Goal: Information Seeking & Learning: Learn about a topic

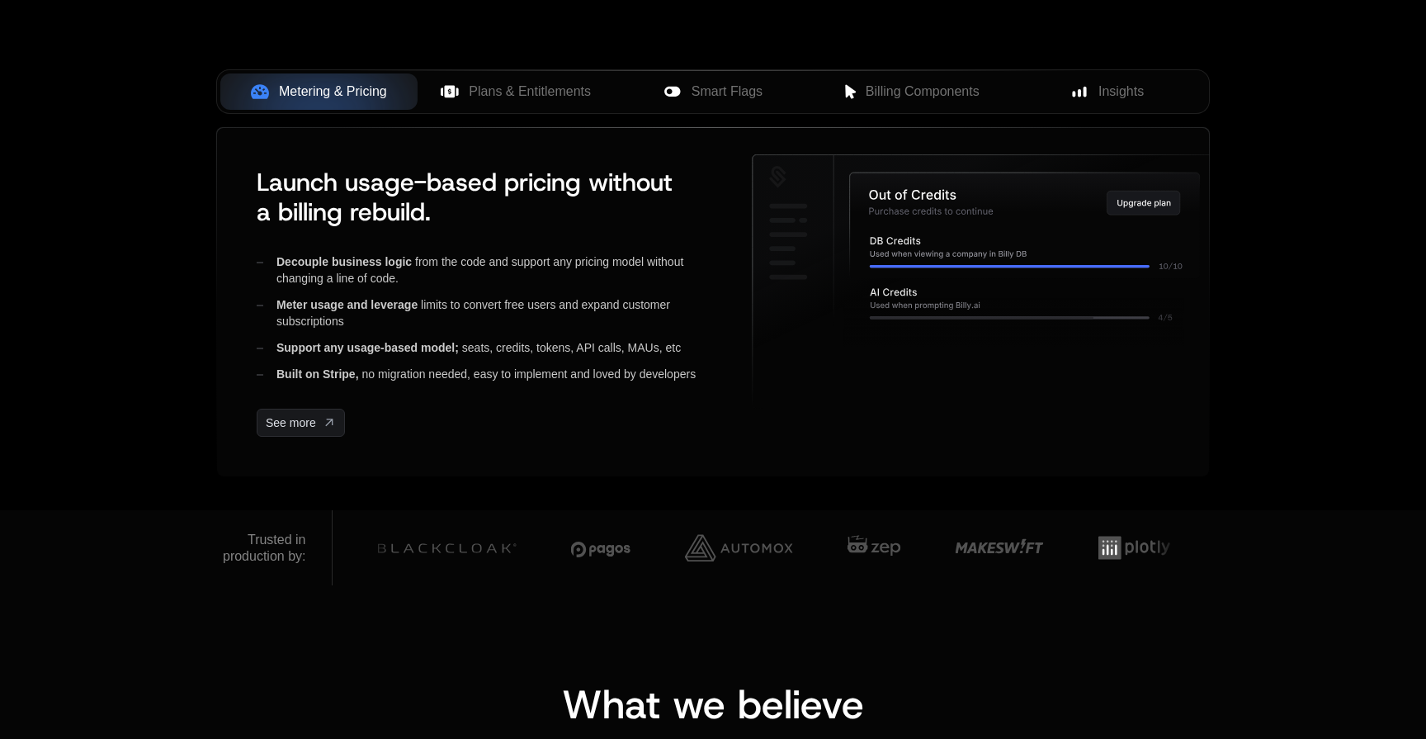
scroll to position [176, 0]
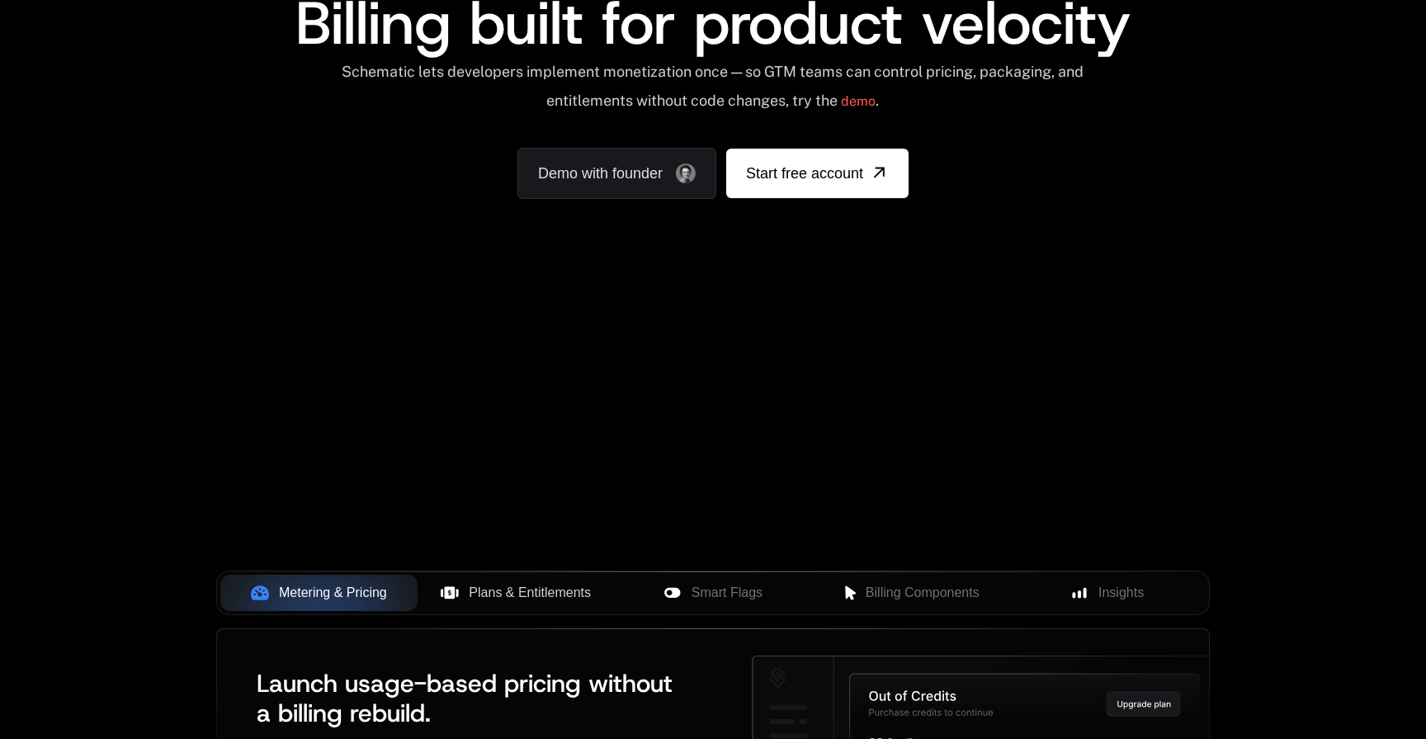
click at [525, 594] on span "Plans & Entitlements" at bounding box center [530, 593] width 122 height 20
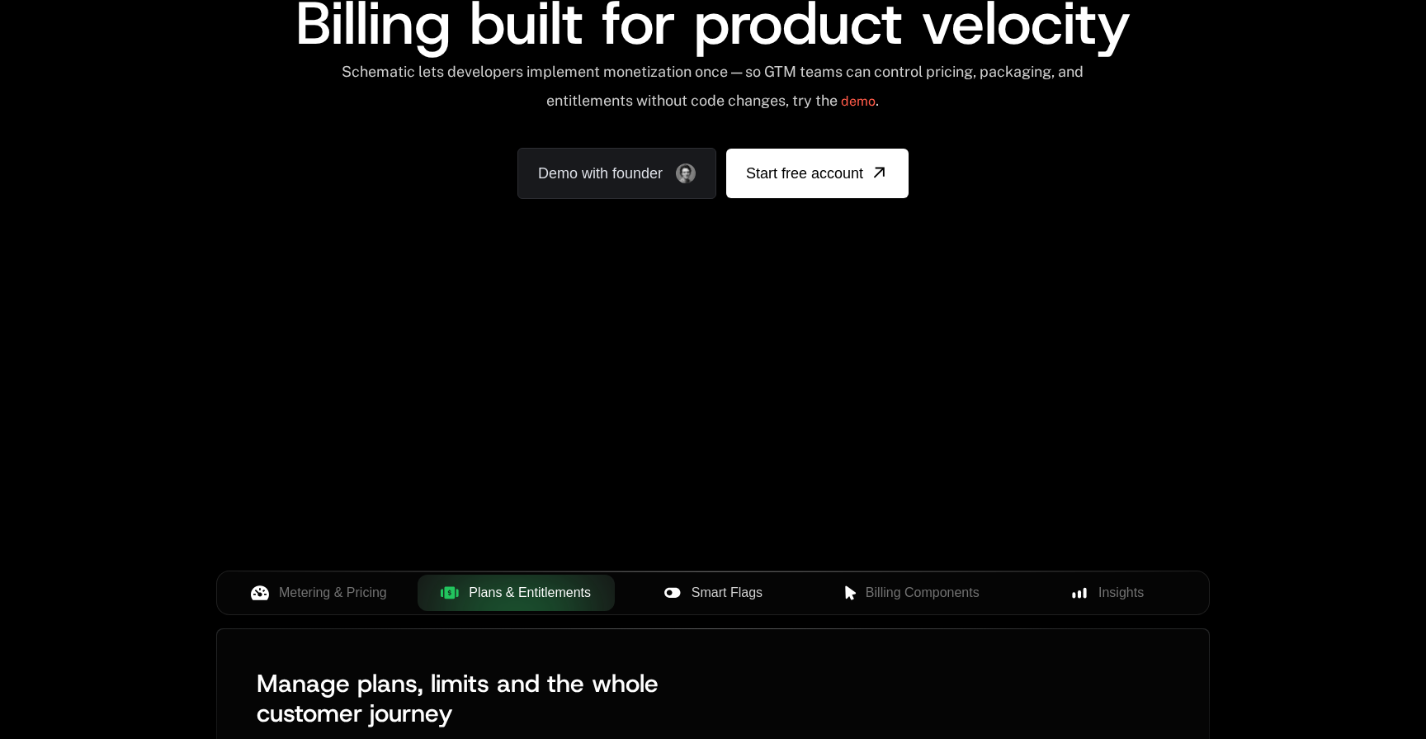
click at [704, 594] on span "Smart Flags" at bounding box center [727, 593] width 71 height 20
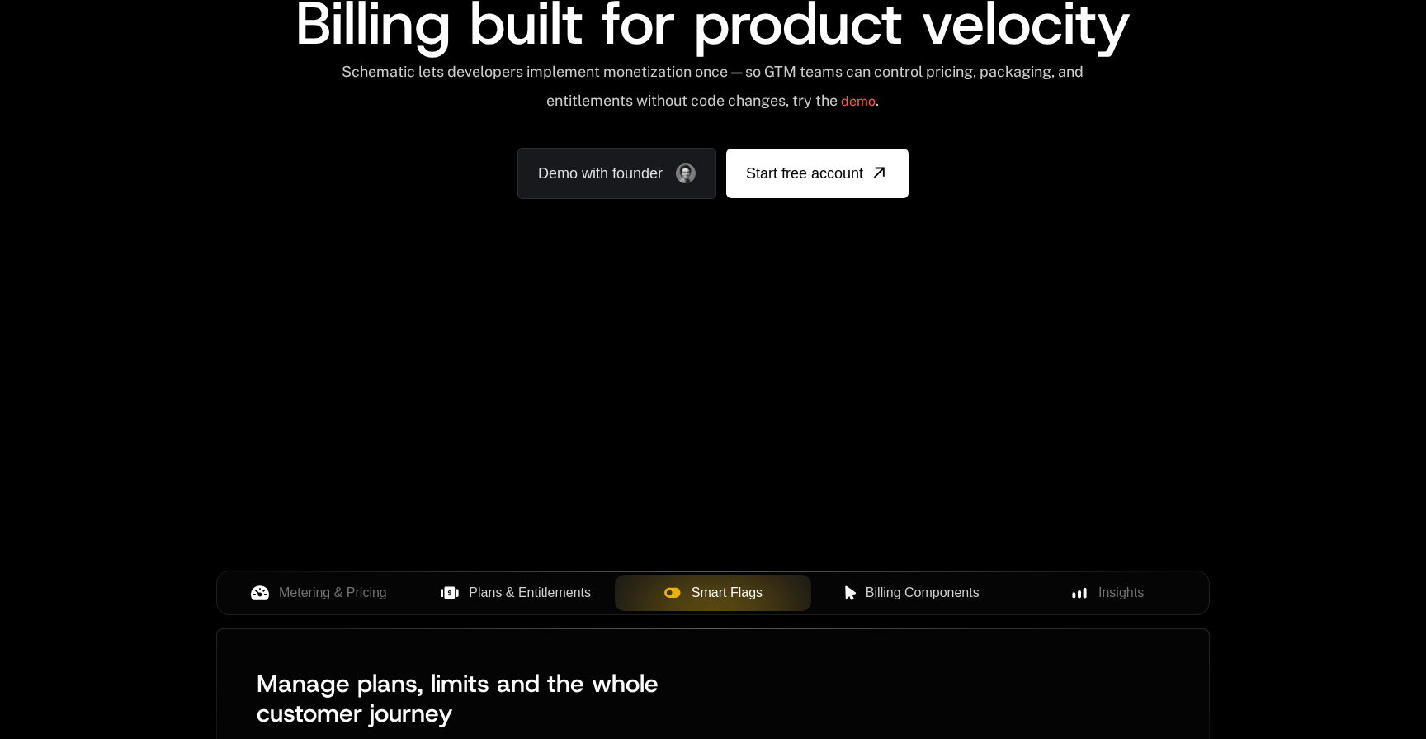
click at [891, 584] on span "Billing Components" at bounding box center [923, 593] width 114 height 20
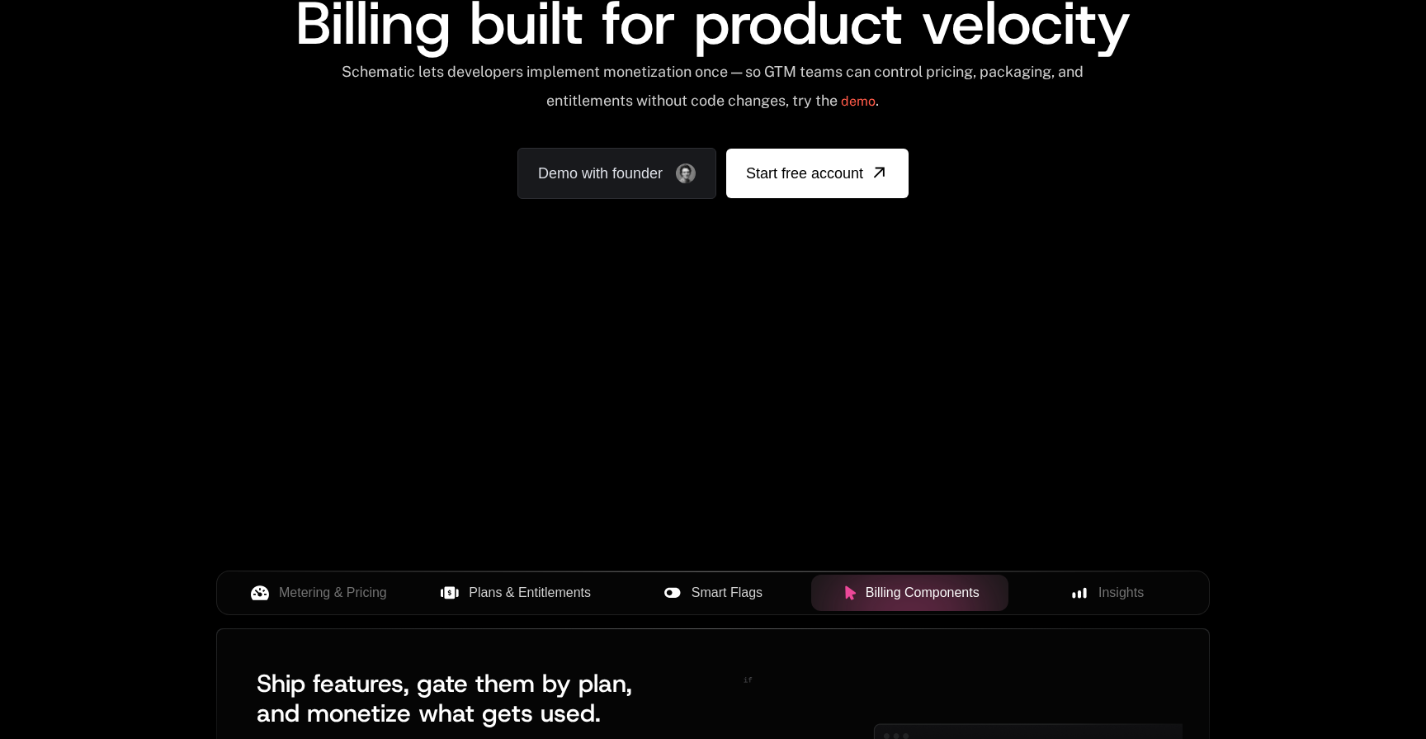
scroll to position [0, 0]
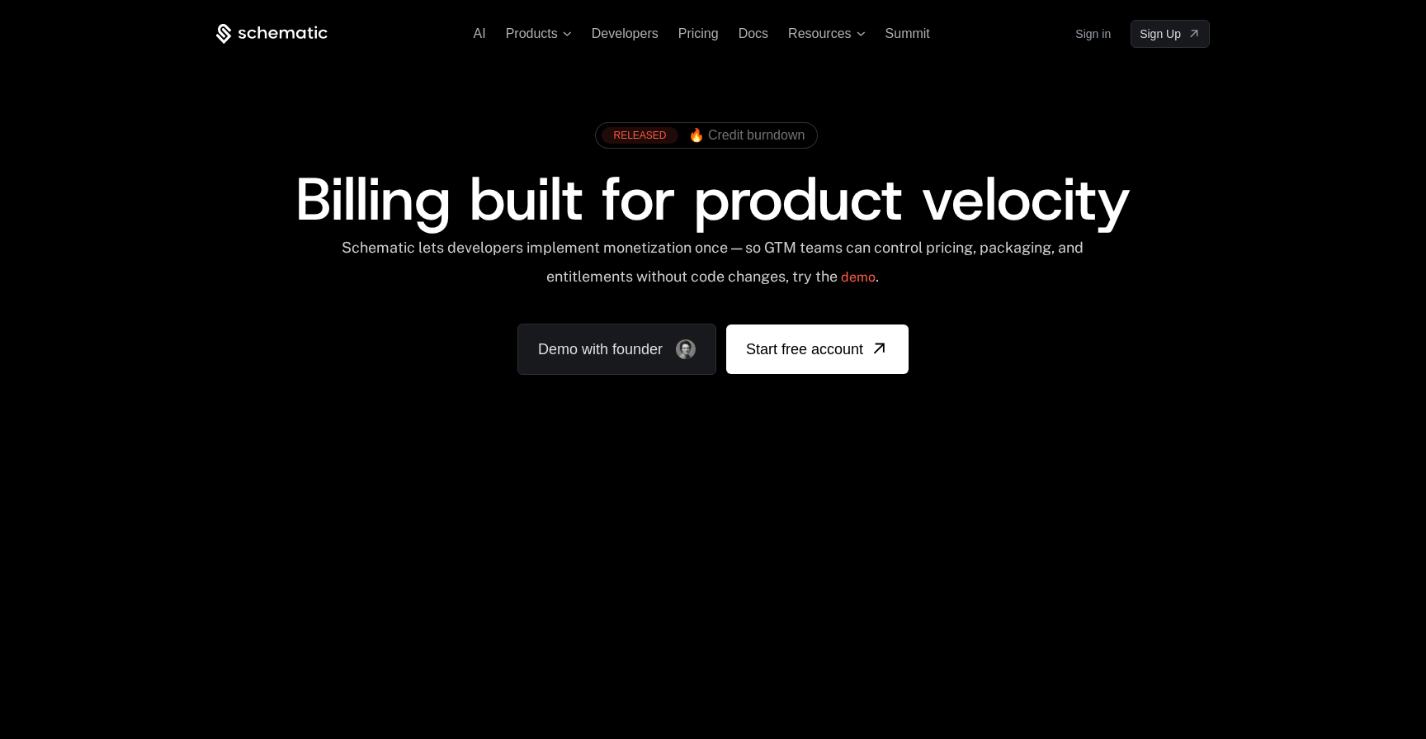
click at [1047, 602] on div "Your browser does not support the video tag." at bounding box center [713, 486] width 1073 height 695
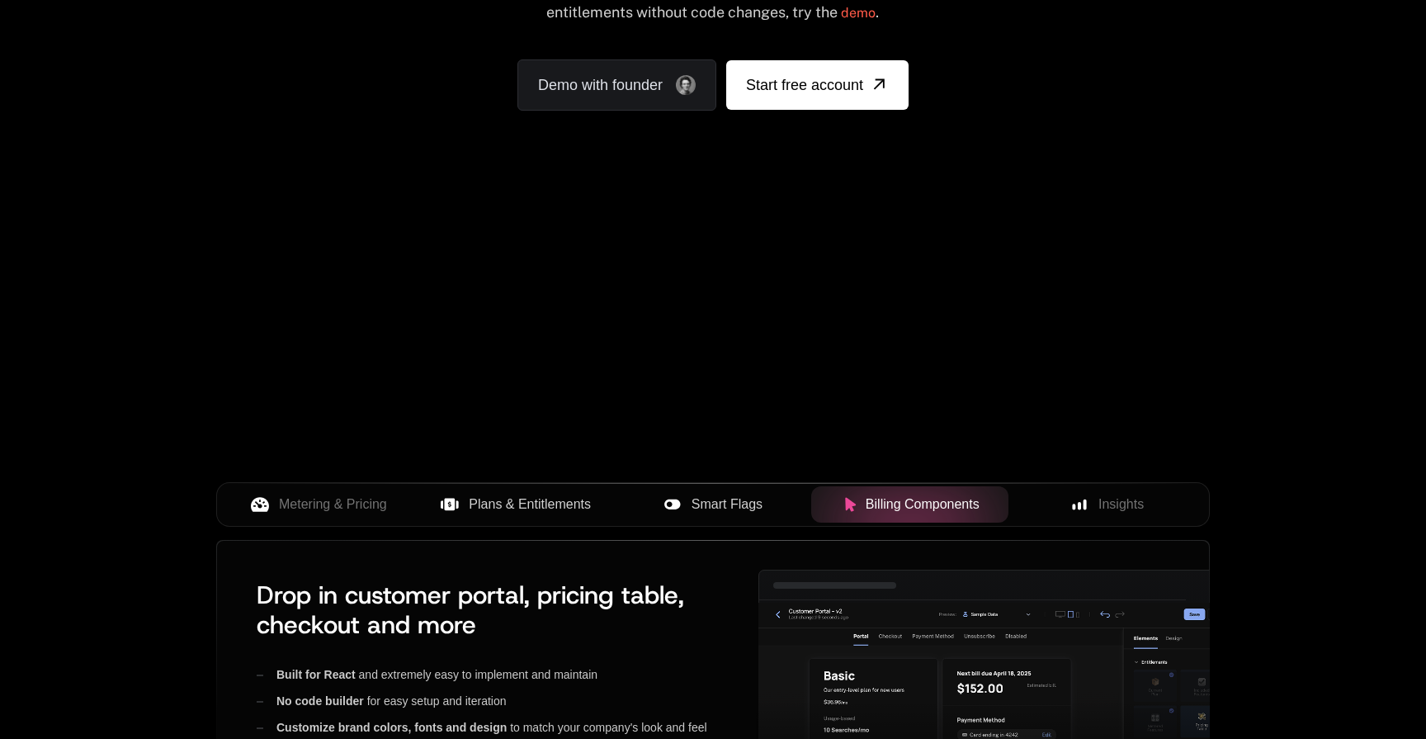
scroll to position [324, 0]
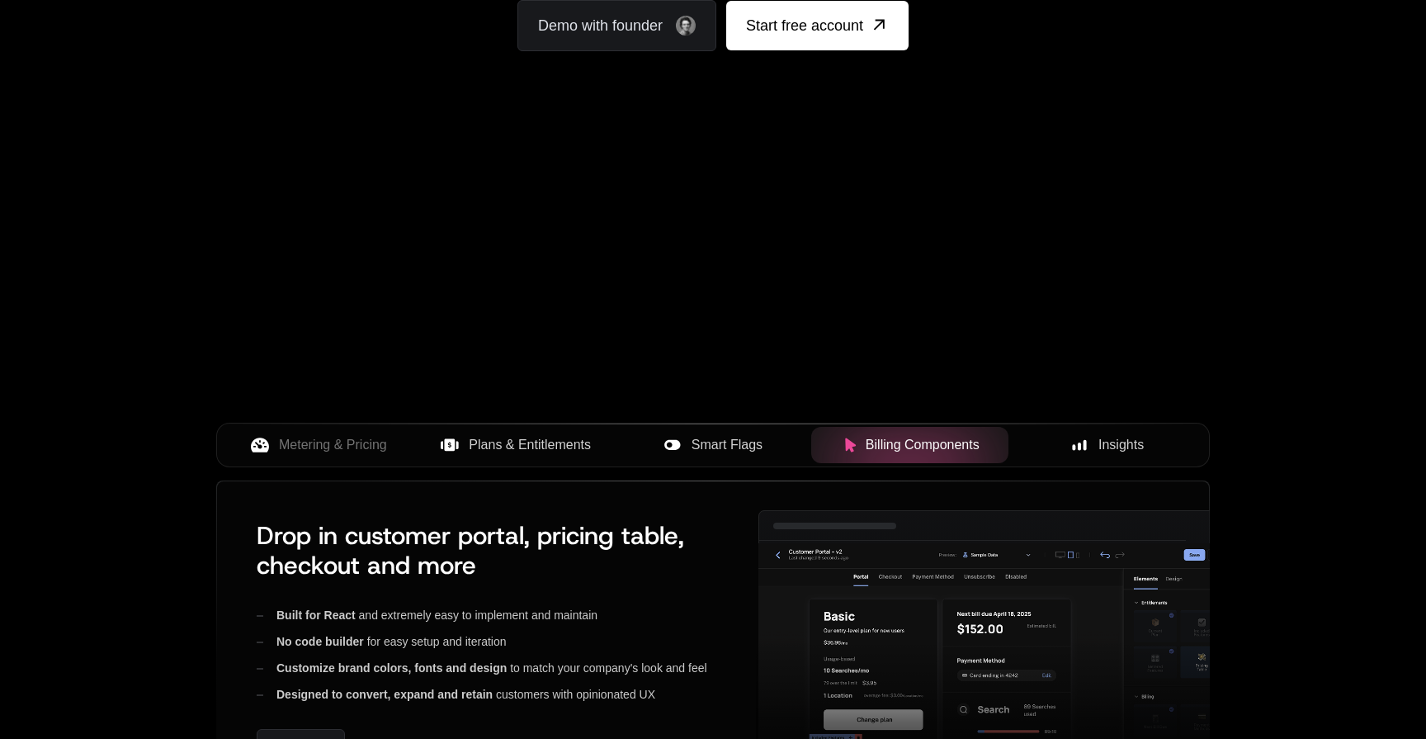
click at [1082, 442] on icon at bounding box center [1079, 444] width 15 height 15
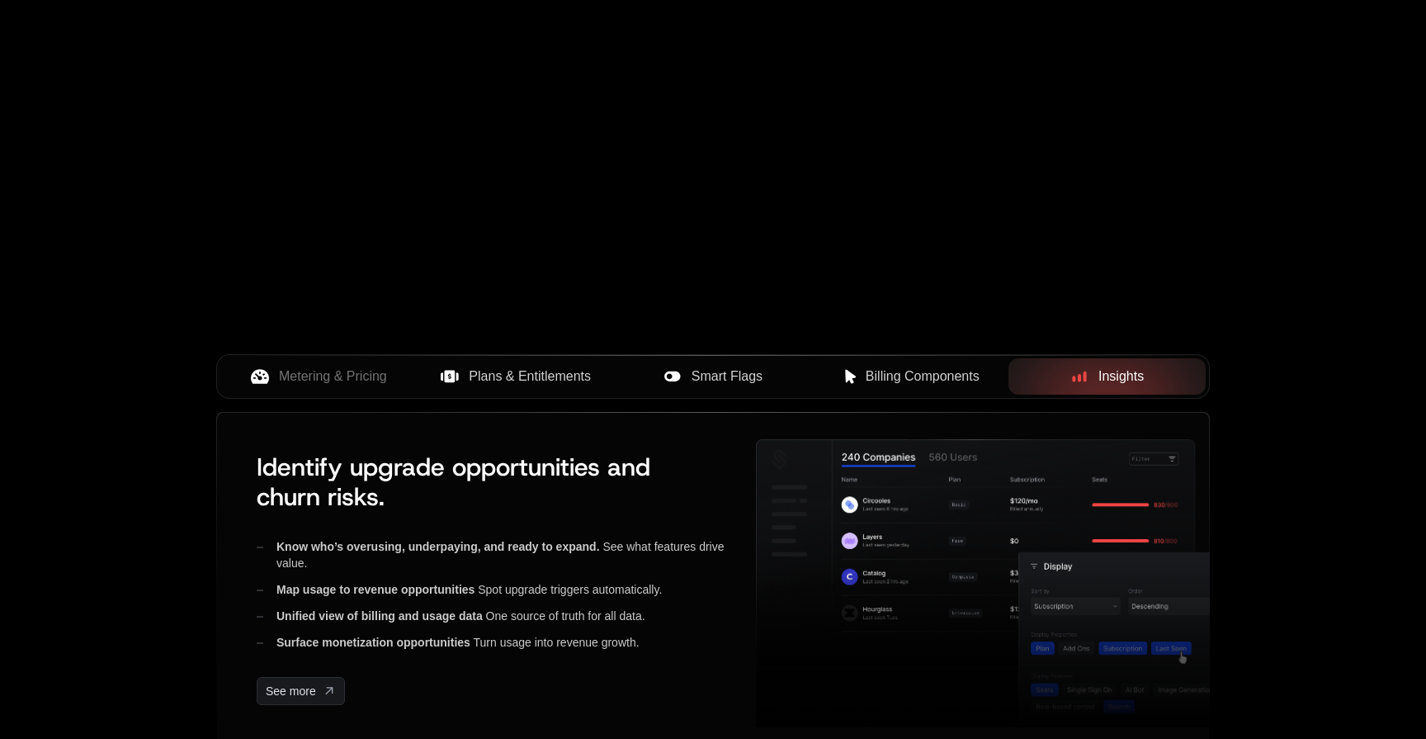
scroll to position [516, 0]
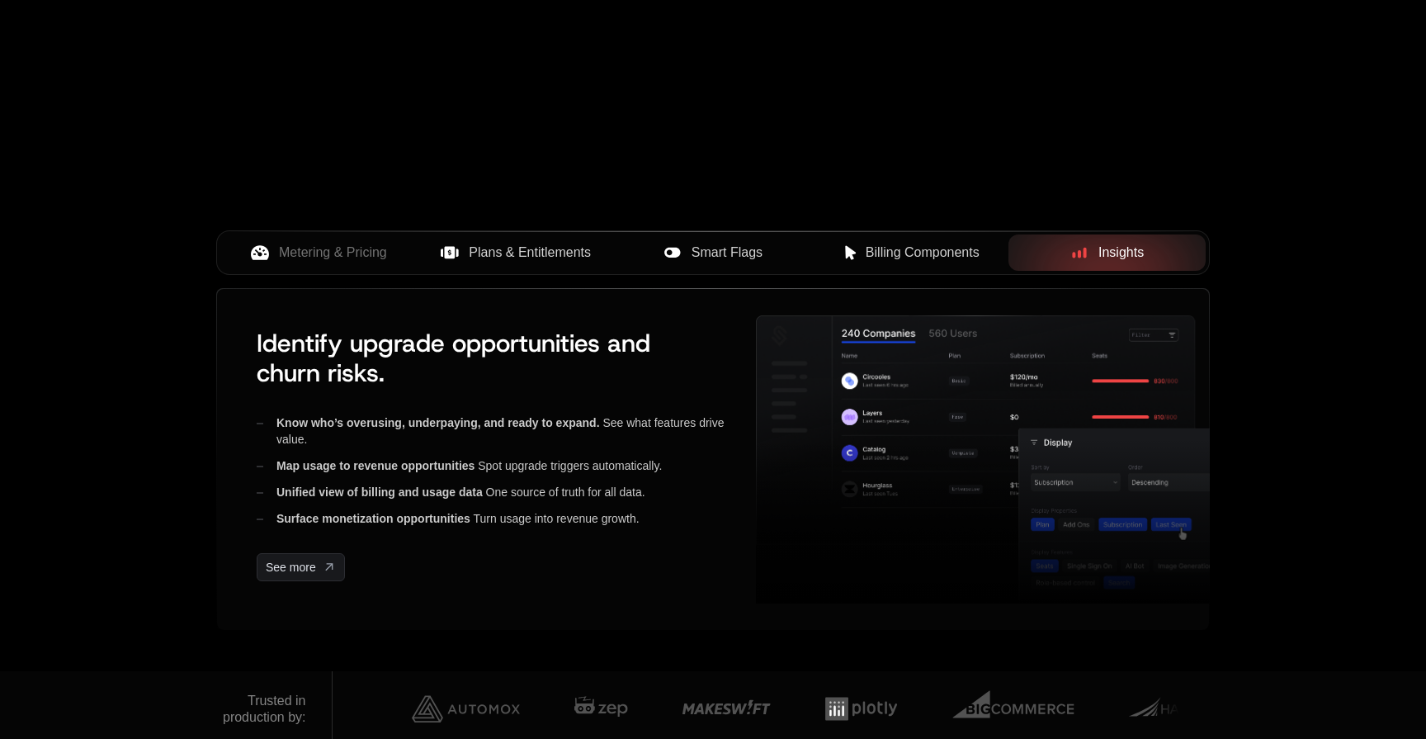
click at [916, 268] on button "Billing Components" at bounding box center [909, 252] width 197 height 36
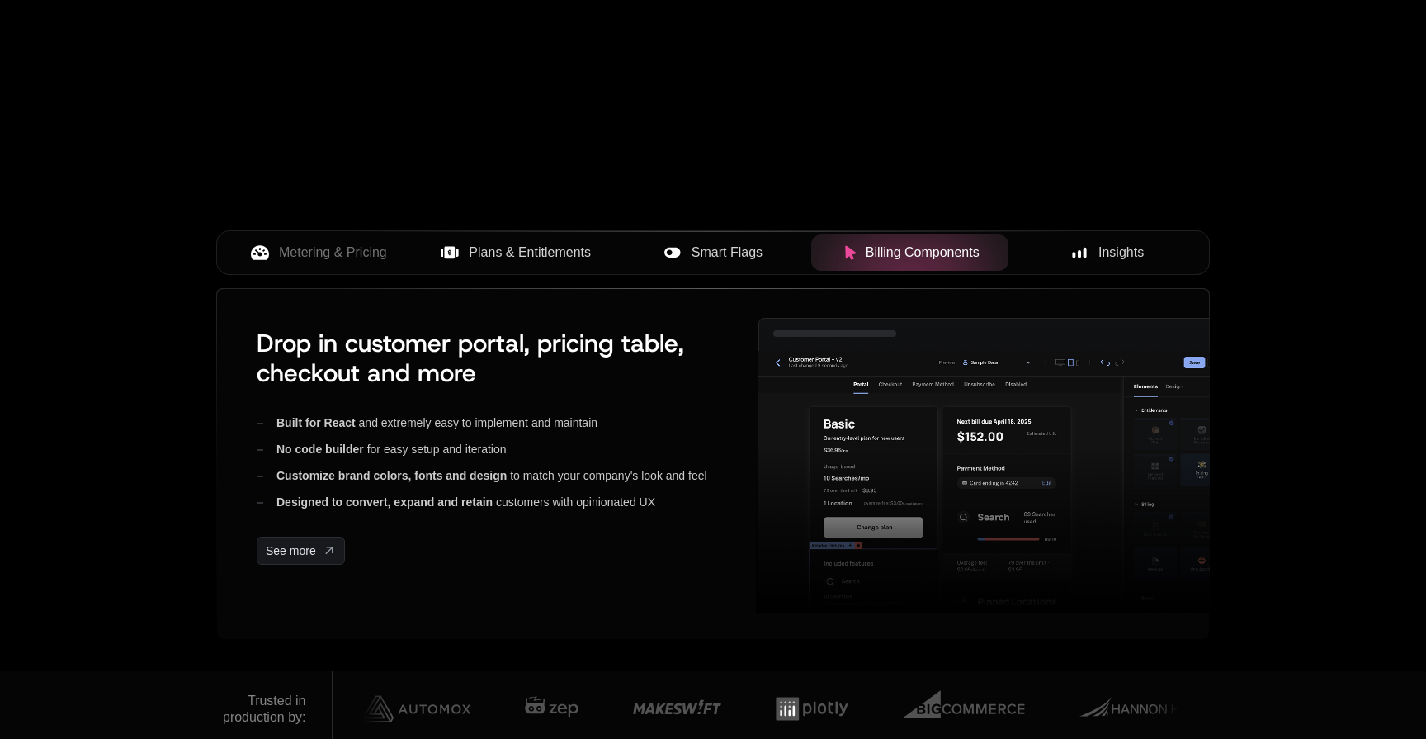
click at [740, 253] on span "Smart Flags" at bounding box center [727, 253] width 71 height 20
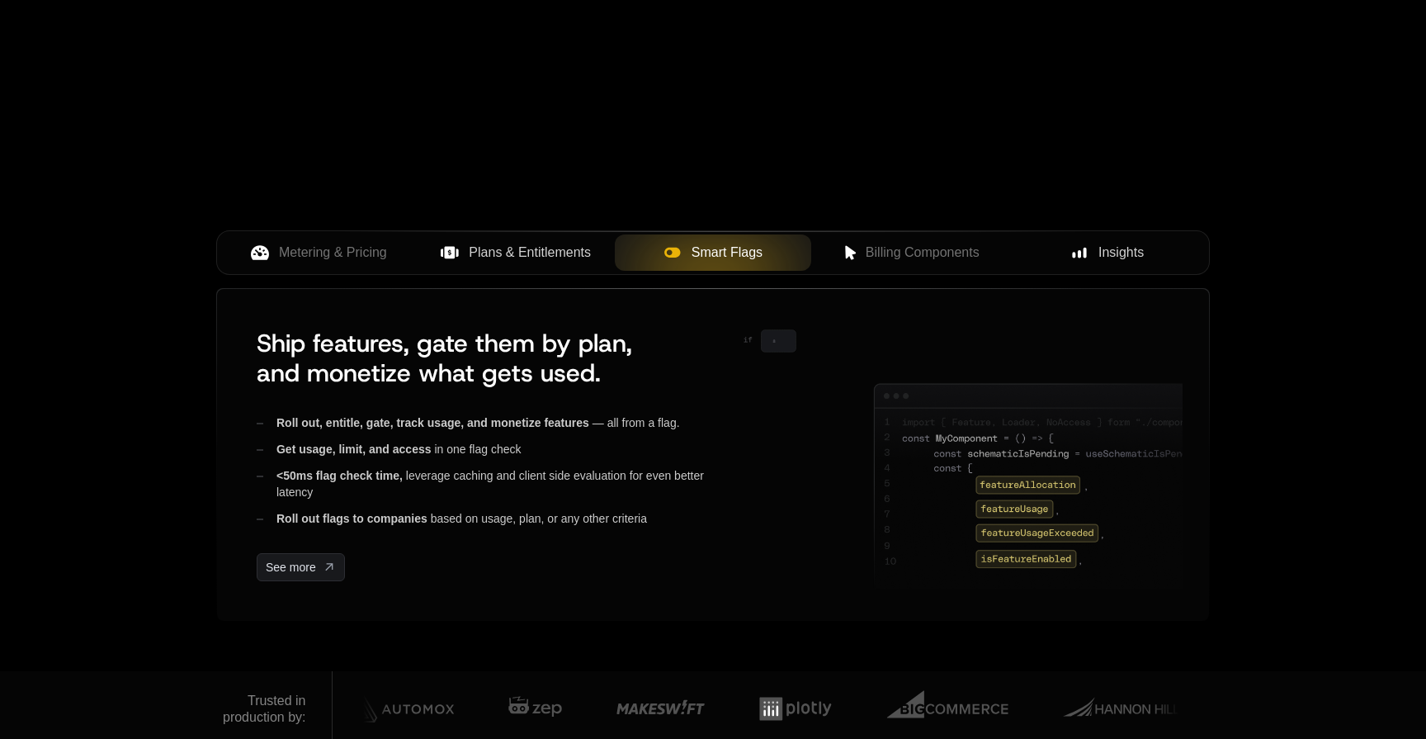
click at [559, 247] on span "Plans & Entitlements" at bounding box center [530, 253] width 122 height 20
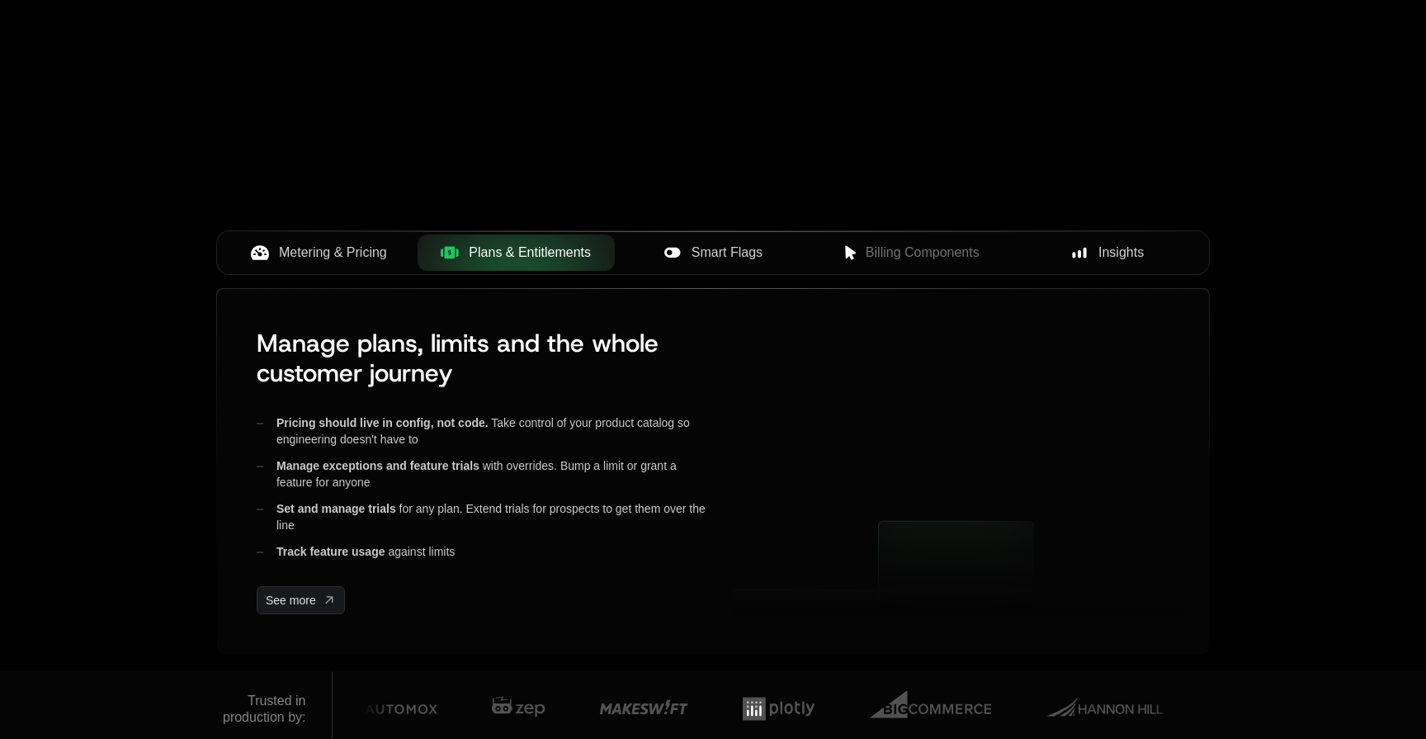
click at [399, 244] on div "Metering & Pricing" at bounding box center [319, 253] width 171 height 20
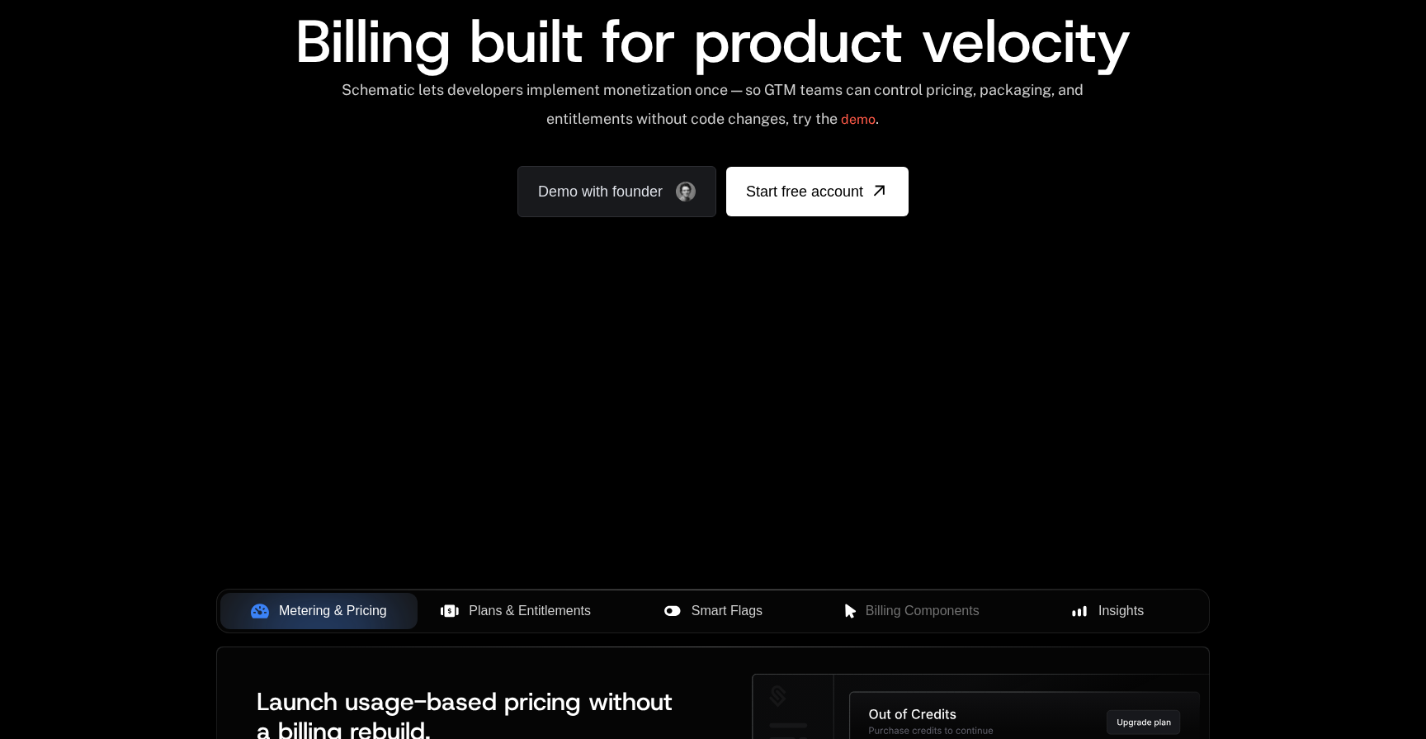
scroll to position [0, 0]
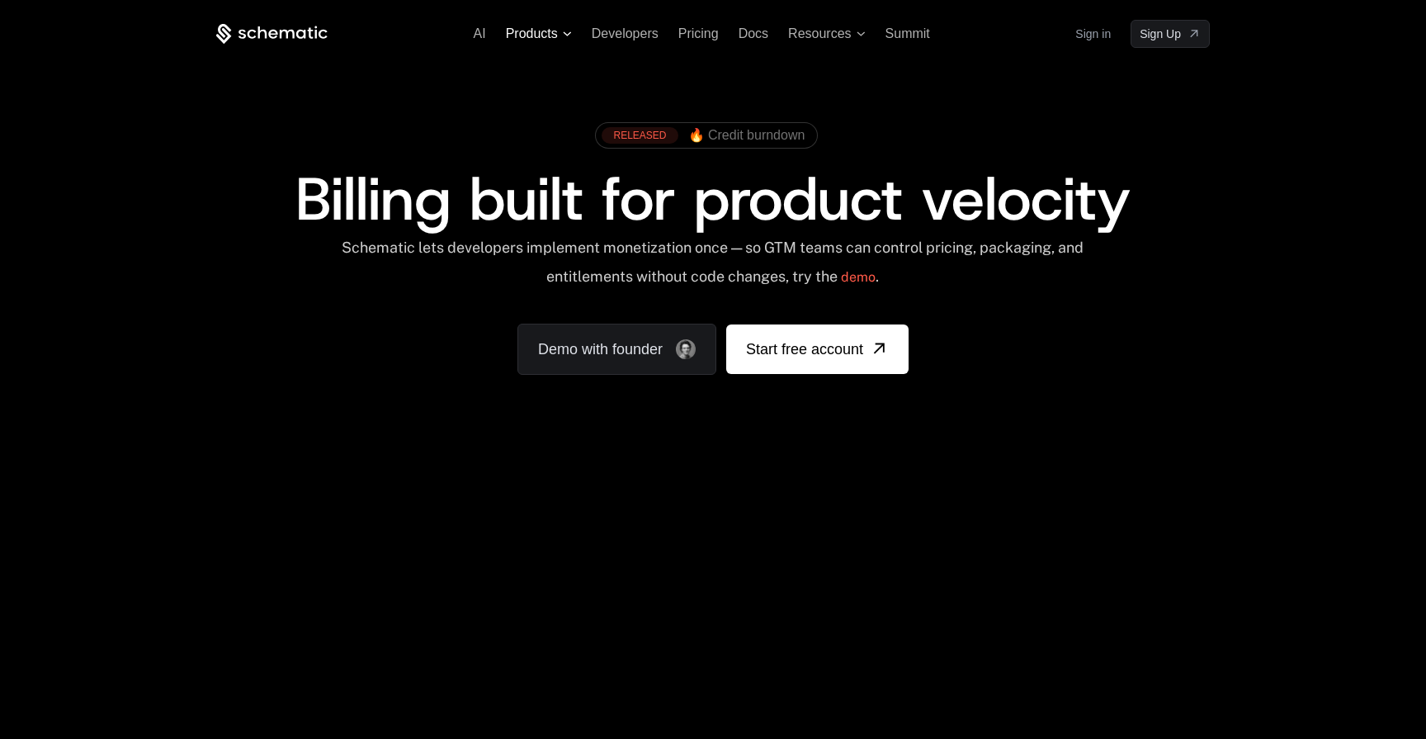
click at [539, 39] on span "Products" at bounding box center [532, 33] width 52 height 15
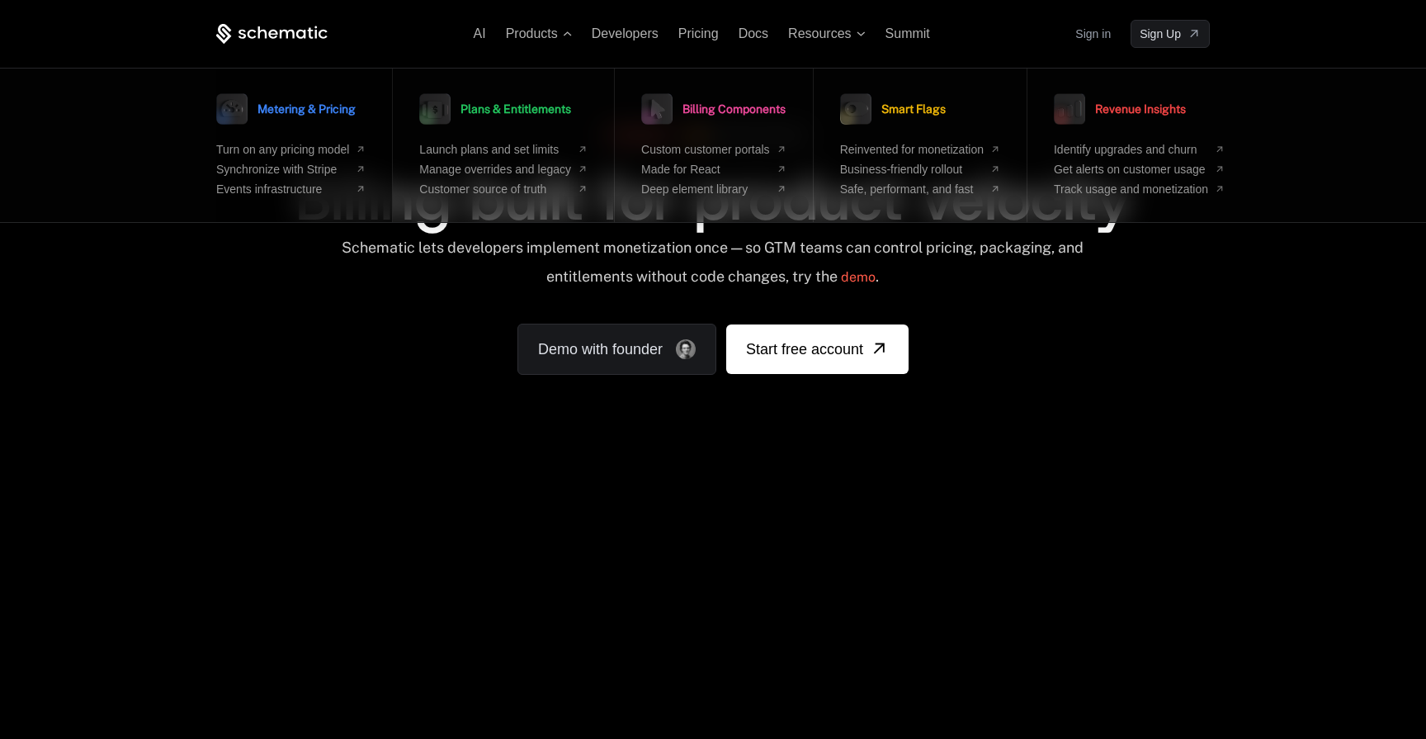
click at [309, 105] on span "Metering & Pricing" at bounding box center [307, 109] width 98 height 12
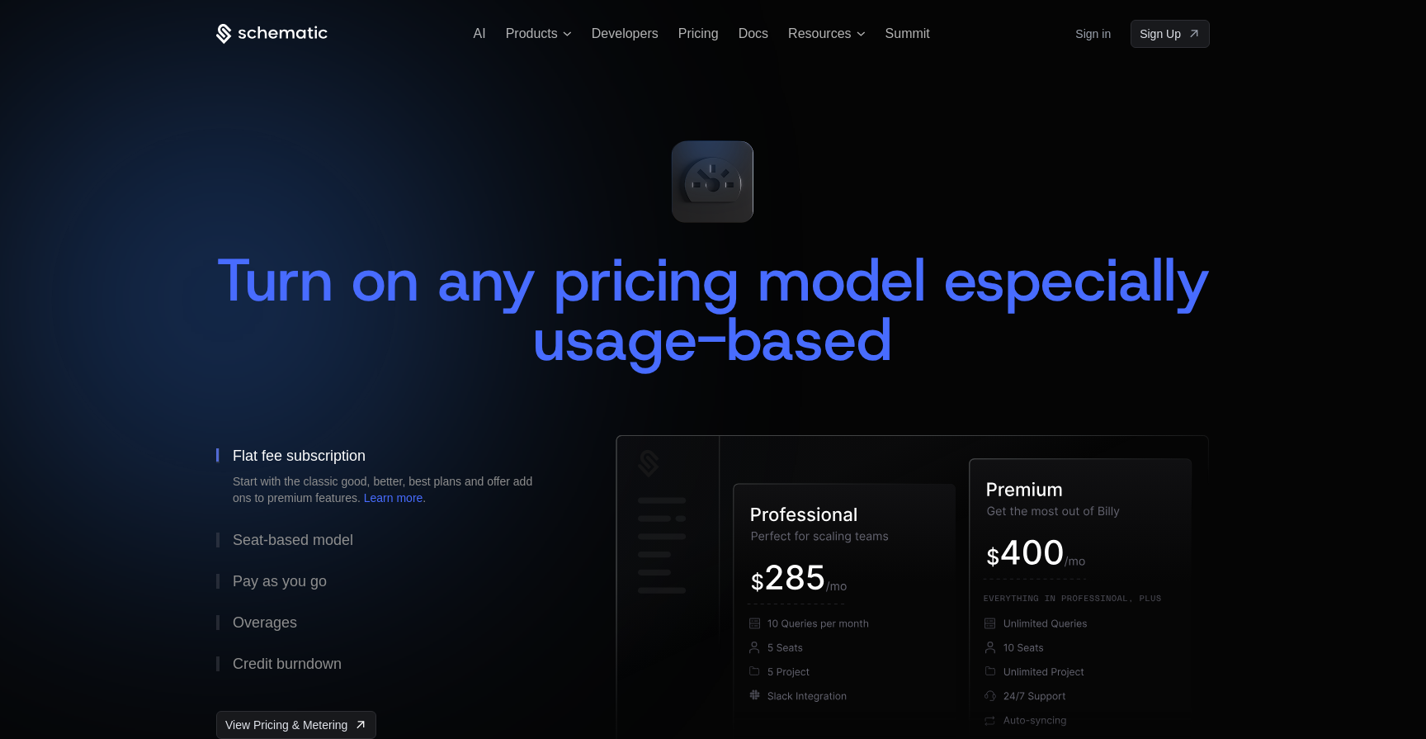
click at [274, 33] on icon at bounding box center [272, 33] width 9 height 9
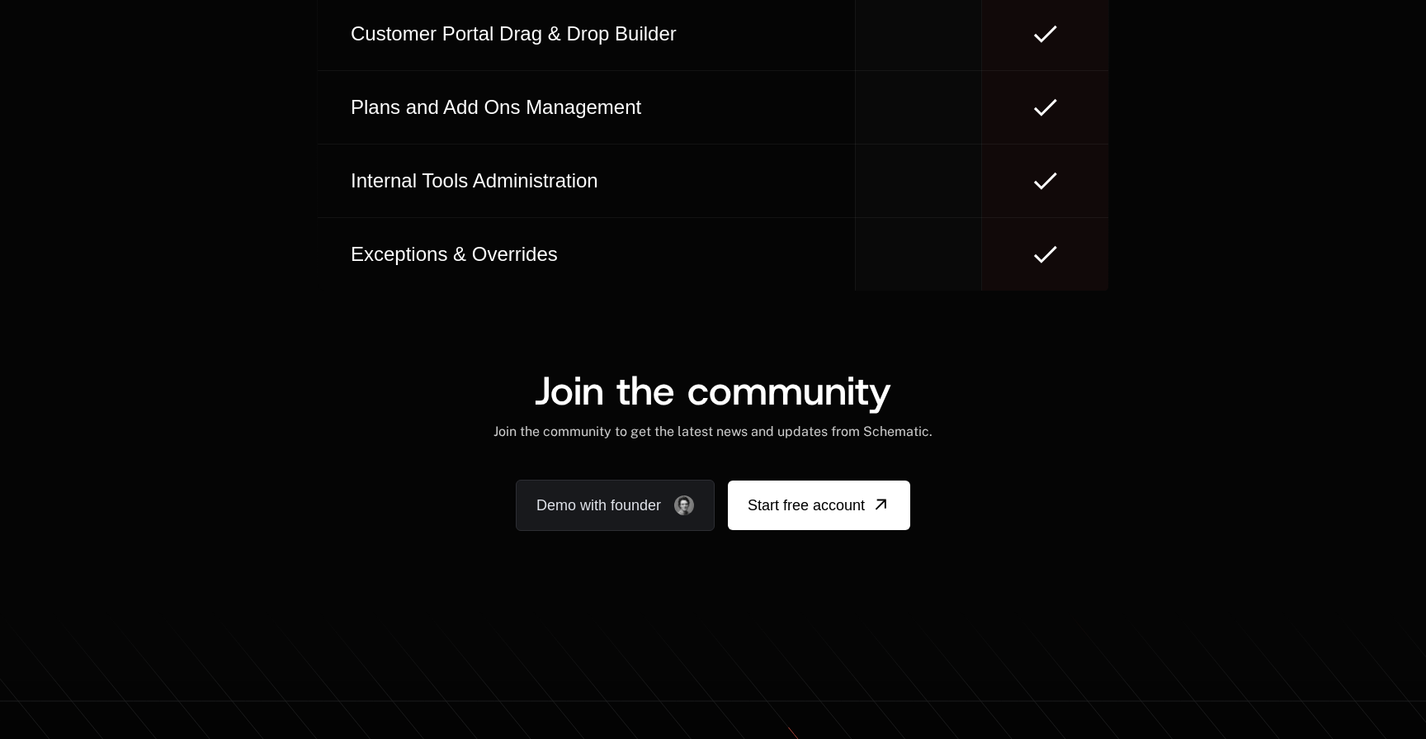
scroll to position [10180, 0]
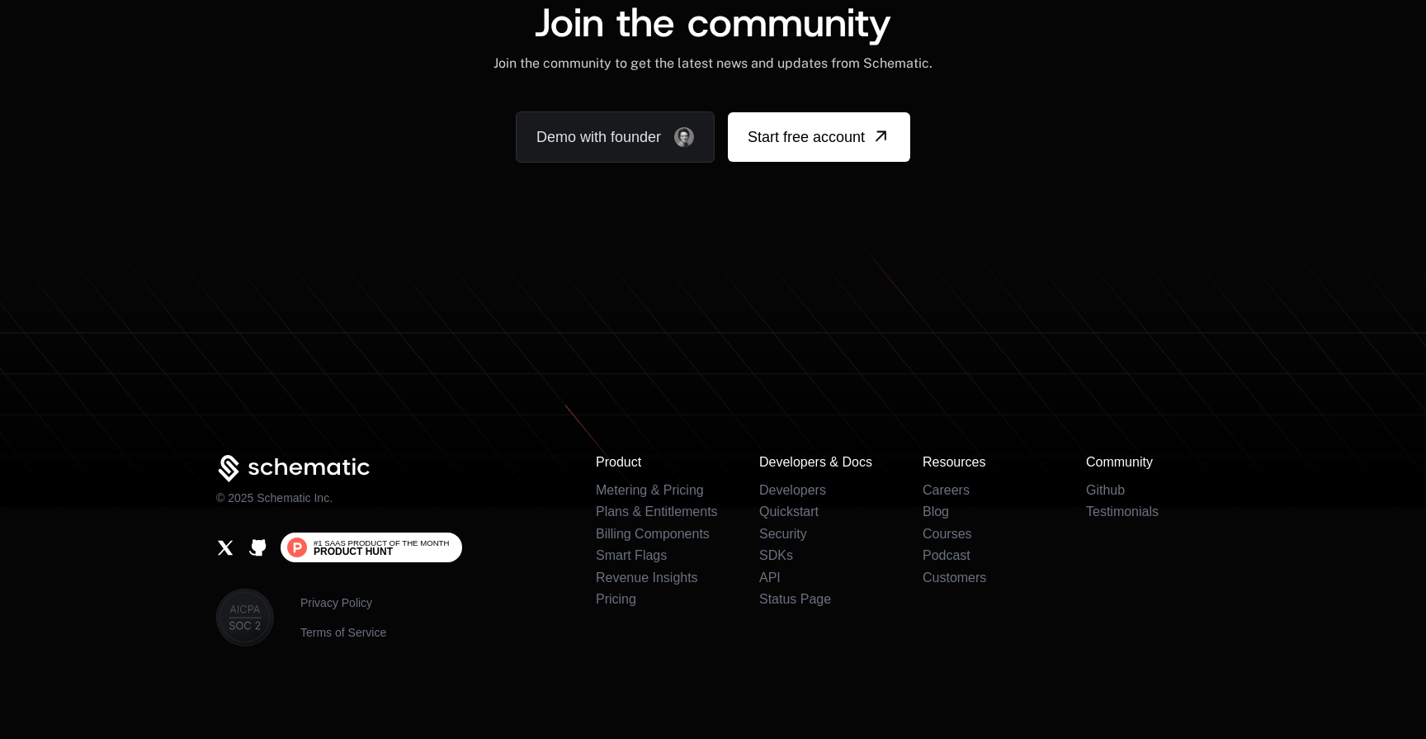
click at [347, 549] on span "Product Hunt" at bounding box center [353, 551] width 79 height 10
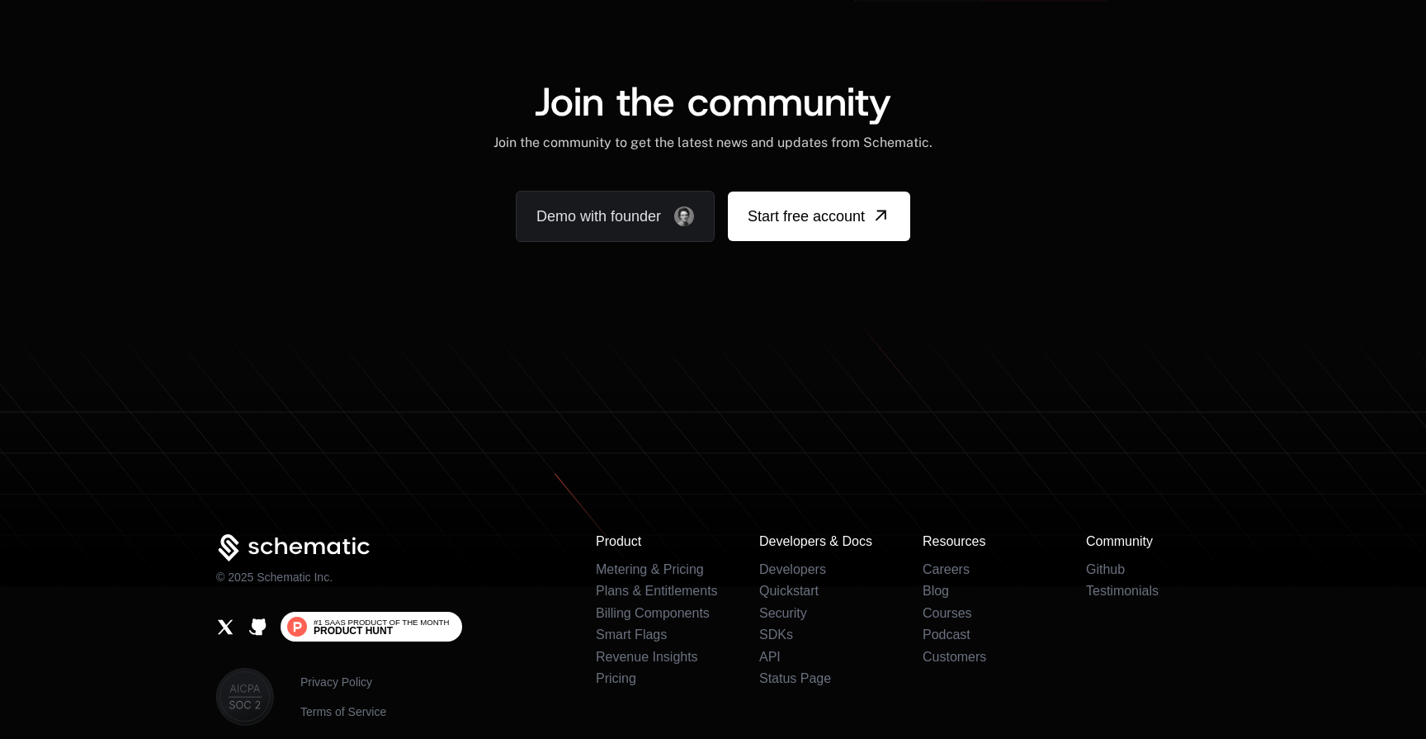
scroll to position [10259, 0]
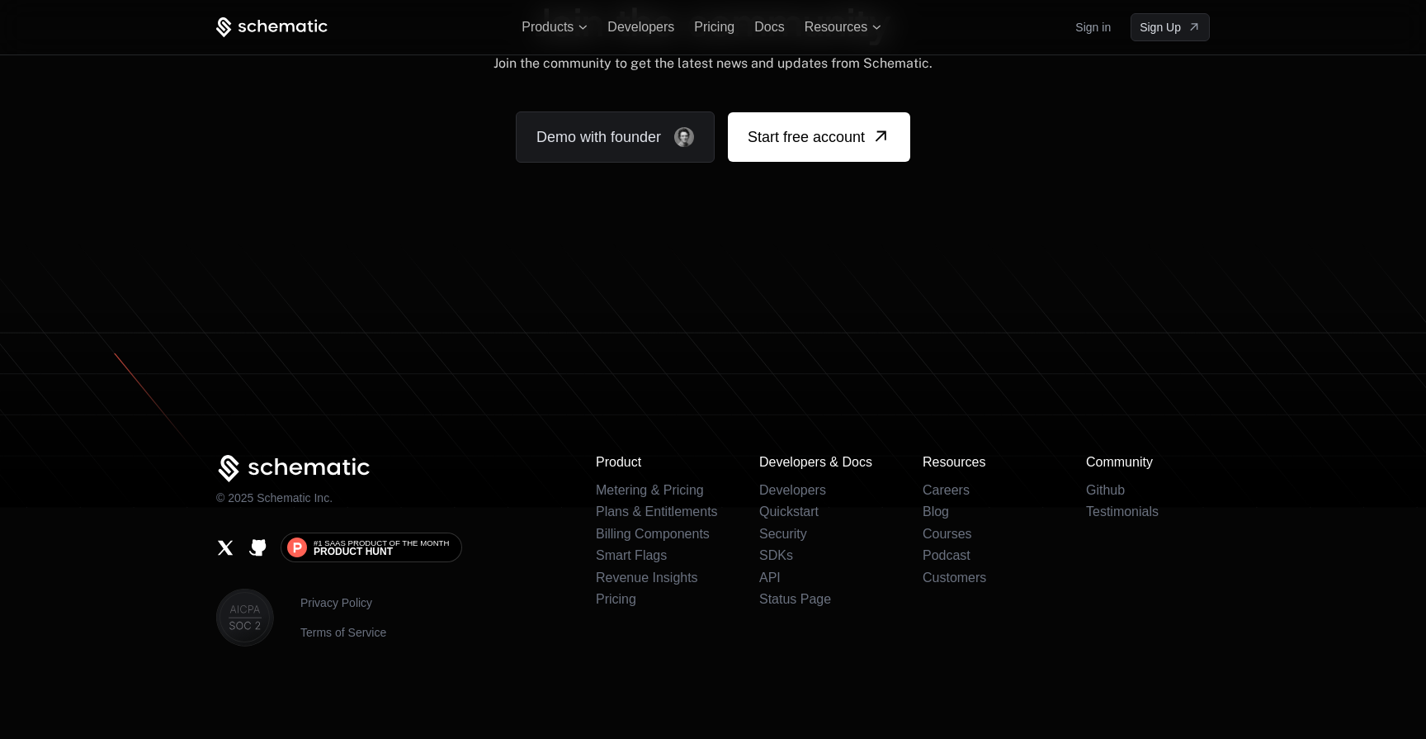
scroll to position [9477, 0]
